Goal: Task Accomplishment & Management: Complete application form

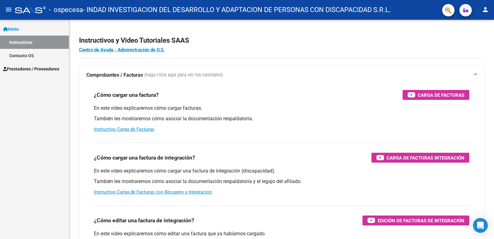
click at [27, 67] on span "Prestadores / Proveedores" at bounding box center [31, 68] width 56 height 7
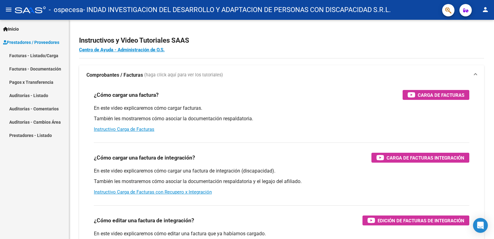
click at [33, 41] on span "Prestadores / Proveedores" at bounding box center [31, 42] width 56 height 7
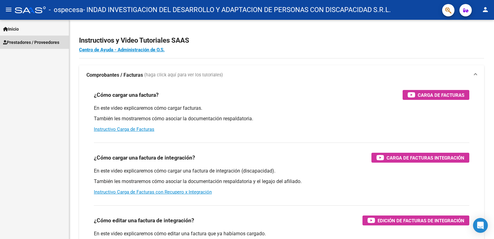
click at [33, 41] on span "Prestadores / Proveedores" at bounding box center [31, 42] width 56 height 7
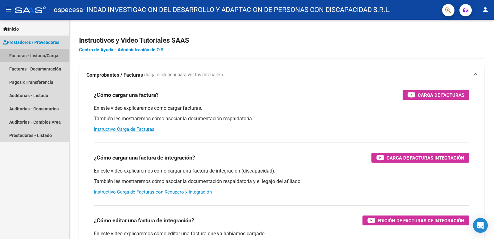
click at [35, 55] on link "Facturas - Listado/Carga" at bounding box center [34, 55] width 69 height 13
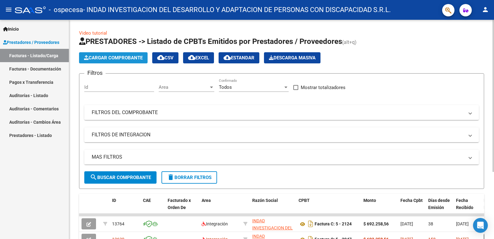
click at [112, 57] on span "Cargar Comprobante" at bounding box center [113, 58] width 59 height 6
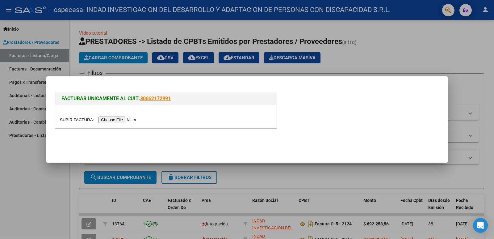
click at [122, 118] on input "file" at bounding box center [99, 119] width 78 height 6
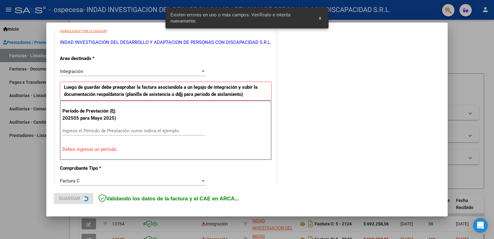
scroll to position [137, 0]
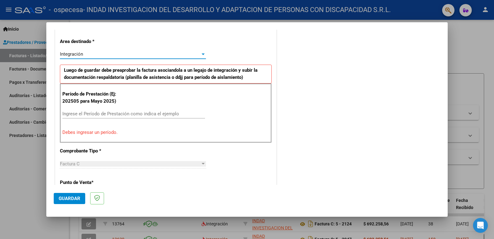
click at [202, 54] on div at bounding box center [203, 54] width 3 height 2
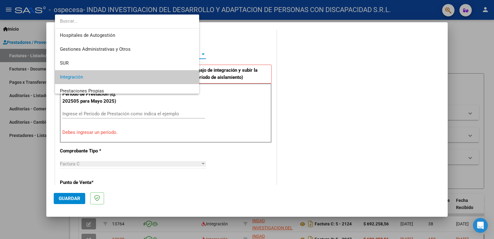
scroll to position [23, 0]
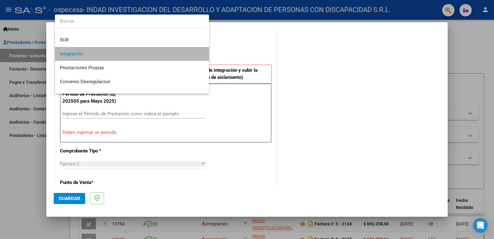
click at [139, 53] on span "Integración" at bounding box center [132, 54] width 144 height 14
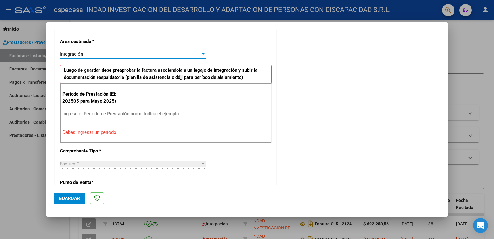
click at [90, 114] on input "Ingrese el Período de Prestación como indica el ejemplo" at bounding box center [133, 114] width 143 height 6
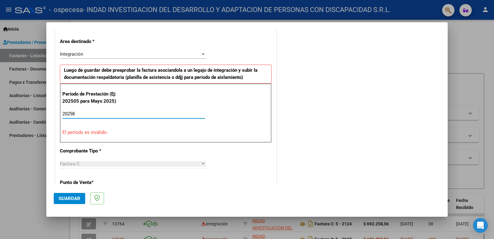
click at [74, 114] on input "20258" at bounding box center [133, 114] width 143 height 6
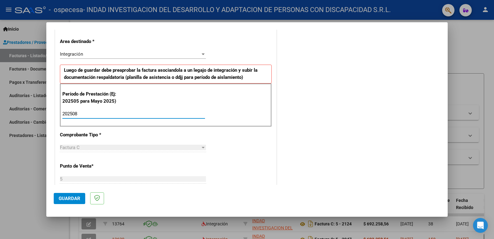
type input "202508"
click at [112, 142] on div "CUIT * 30-70860254-6 Ingresar CUIT ANALISIS PRESTADOR INDAD INVESTIGACION DEL D…" at bounding box center [165, 202] width 221 height 465
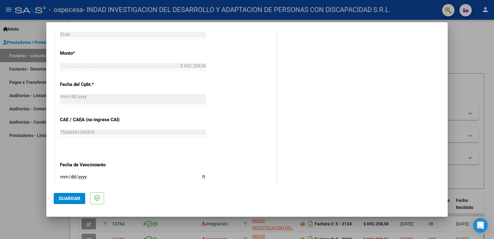
scroll to position [323, 0]
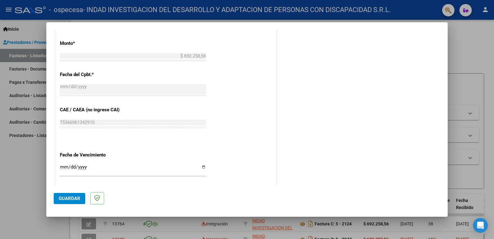
click at [202, 169] on input "Ingresar la fecha" at bounding box center [133, 169] width 146 height 10
type input "[DATE]"
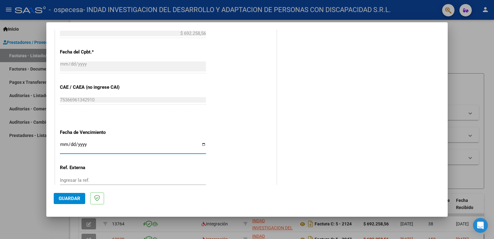
scroll to position [389, 0]
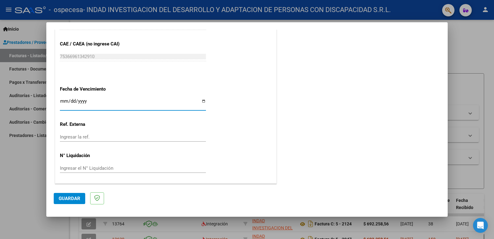
click at [72, 200] on span "Guardar" at bounding box center [70, 199] width 22 height 6
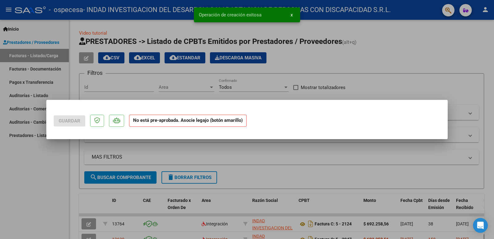
scroll to position [0, 0]
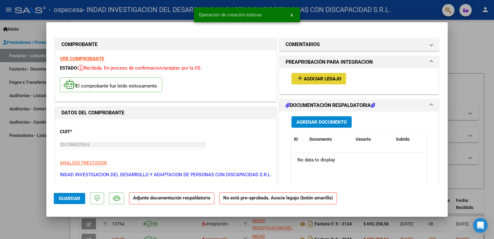
click at [331, 75] on button "add Asociar Legajo" at bounding box center [319, 78] width 55 height 11
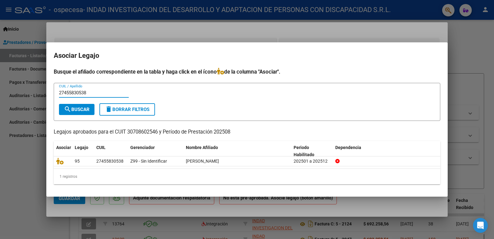
type input "27455830538"
click at [90, 107] on span "search Buscar" at bounding box center [77, 110] width 26 height 6
click at [25, 177] on div at bounding box center [247, 119] width 494 height 239
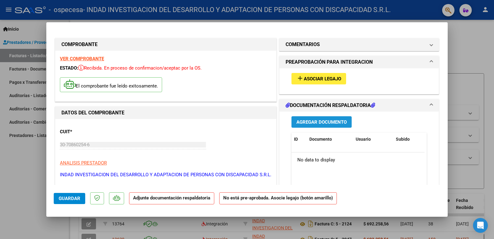
click at [343, 126] on button "Agregar Documento" at bounding box center [322, 121] width 60 height 11
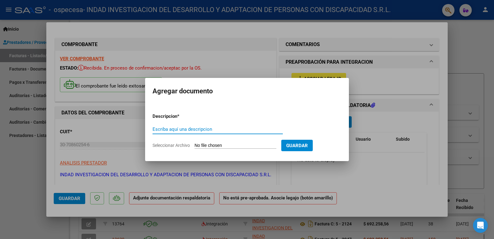
click at [176, 127] on input "Escriba aquí una descripcion" at bounding box center [218, 129] width 130 height 6
type input "PLANILLA DE ASISTENCIA"
click at [211, 146] on input "Seleccionar Archivo" at bounding box center [236, 146] width 82 height 6
type input "C:\fakepath\PLANILLA ASISTENCIA MENSUAL.pdf"
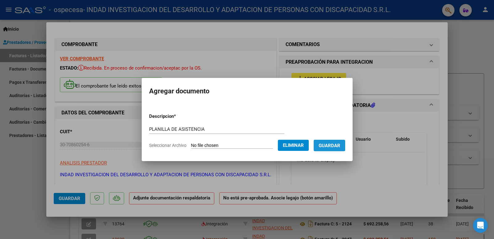
click at [339, 145] on span "Guardar" at bounding box center [330, 146] width 22 height 6
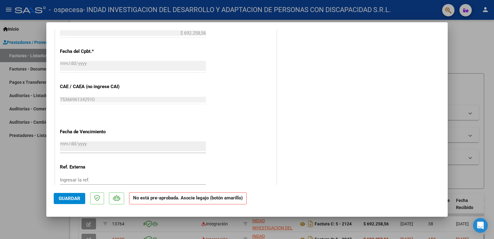
scroll to position [382, 0]
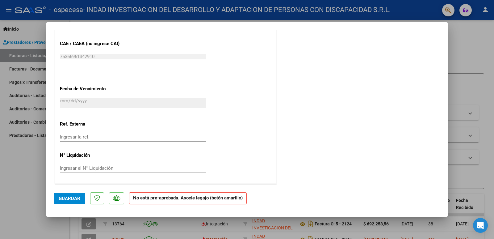
click at [66, 198] on span "Guardar" at bounding box center [70, 199] width 22 height 6
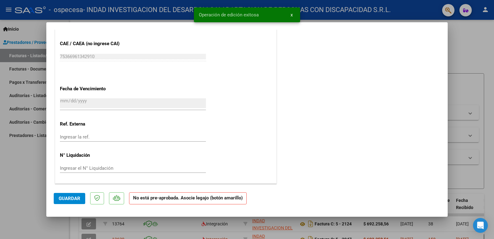
click at [472, 44] on div at bounding box center [247, 119] width 494 height 239
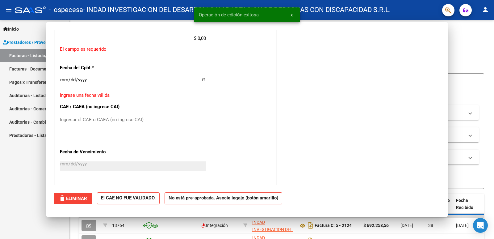
scroll to position [0, 0]
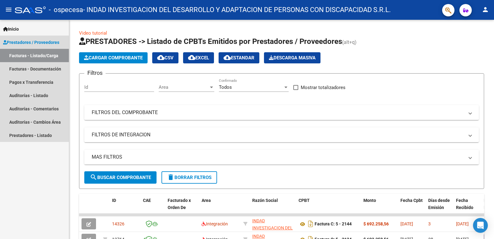
click at [31, 43] on span "Prestadores / Proveedores" at bounding box center [31, 42] width 56 height 7
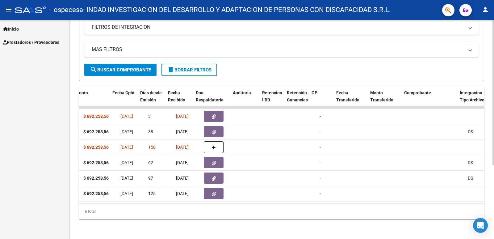
scroll to position [0, 325]
